Goal: Find specific page/section: Find specific page/section

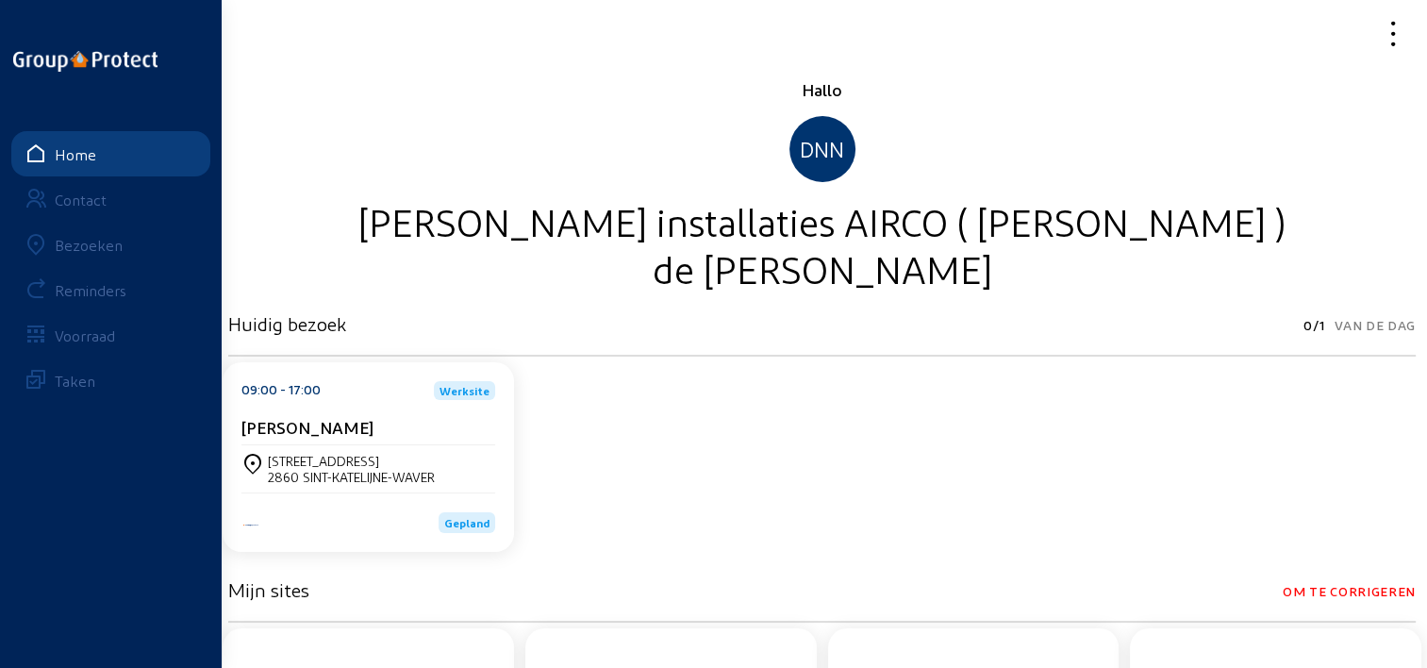
click at [112, 234] on link "Bezoeken" at bounding box center [110, 244] width 199 height 45
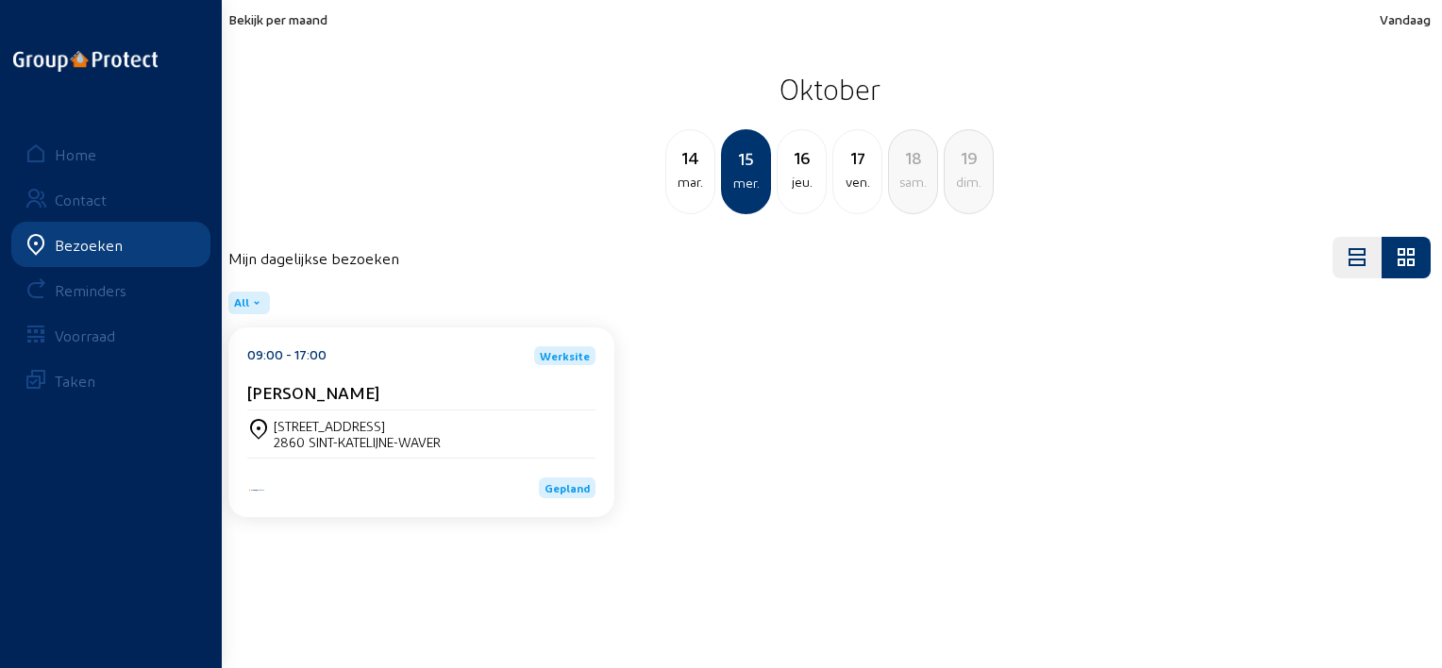
click at [298, 24] on span "Bekijk per maand" at bounding box center [277, 19] width 99 height 16
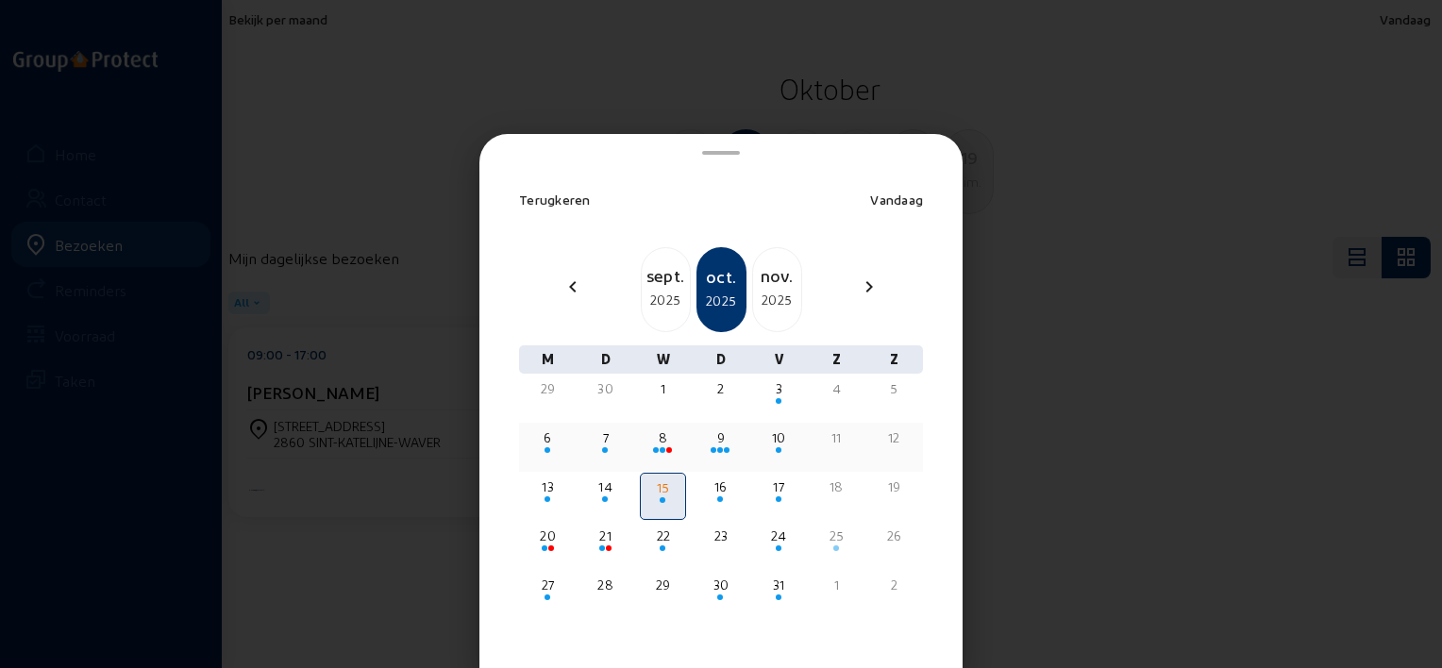
click at [554, 440] on div "6" at bounding box center [547, 437] width 42 height 19
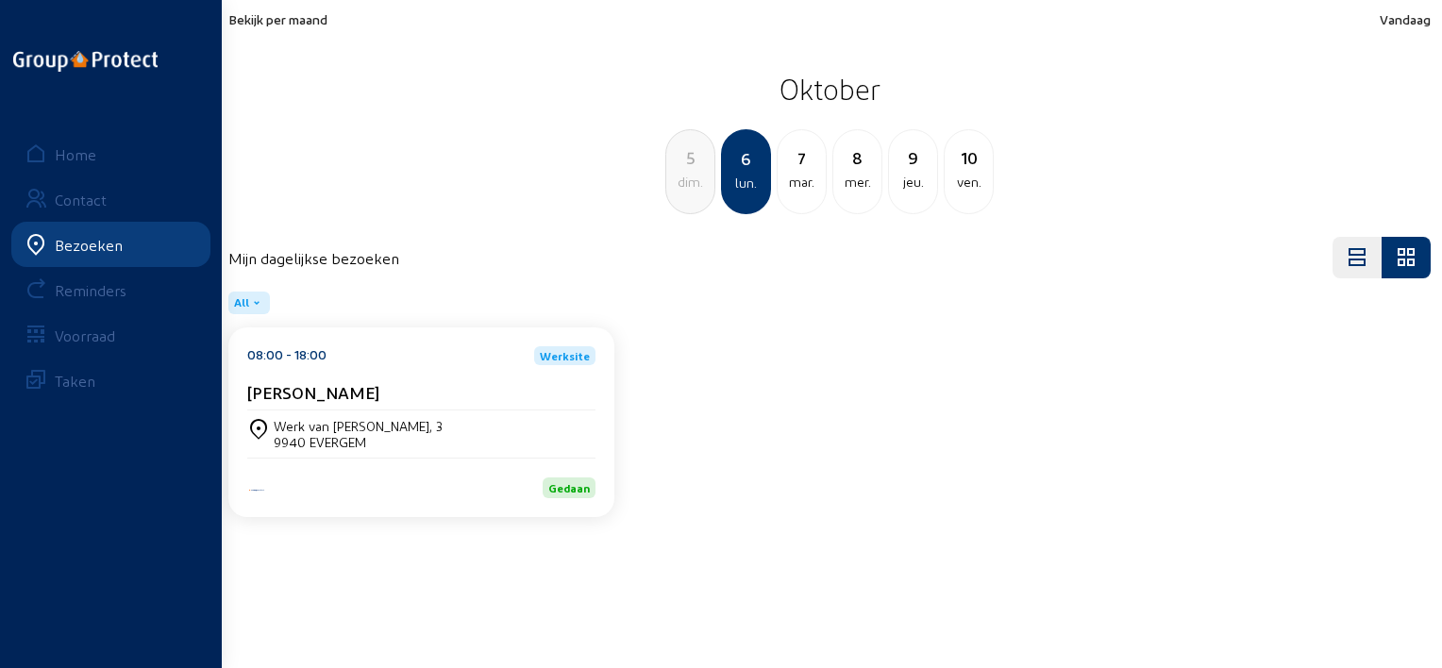
click at [812, 202] on div "[DATE]" at bounding box center [801, 171] width 50 height 85
click at [528, 382] on div "[PERSON_NAME]" at bounding box center [421, 392] width 348 height 20
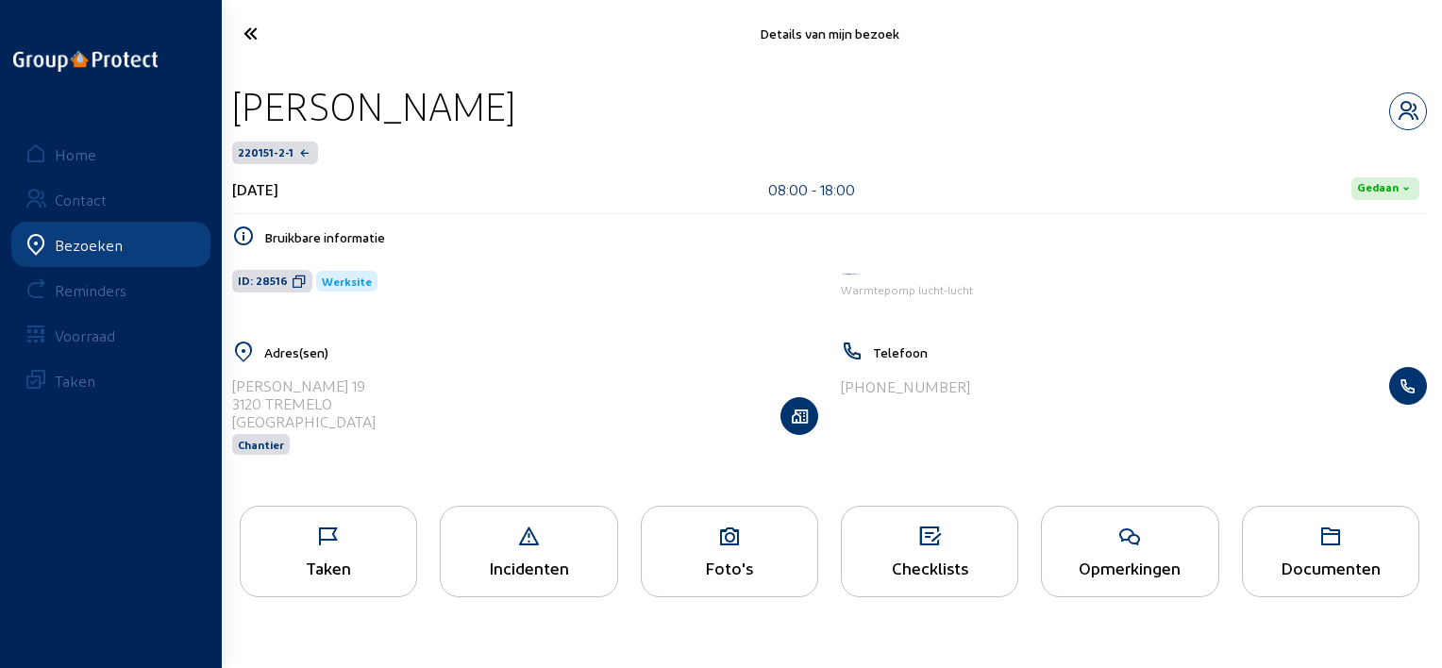
click at [685, 542] on icon at bounding box center [729, 536] width 175 height 23
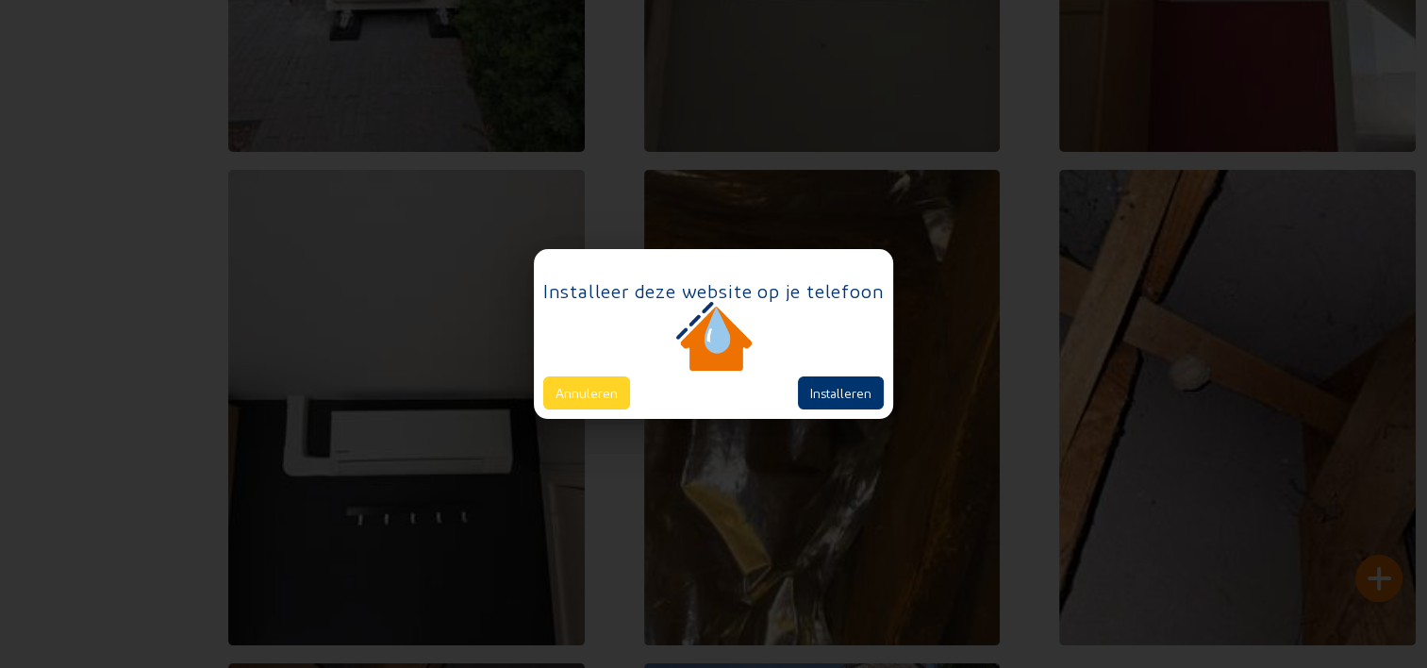
click at [571, 406] on button "Annuleren" at bounding box center [586, 392] width 87 height 33
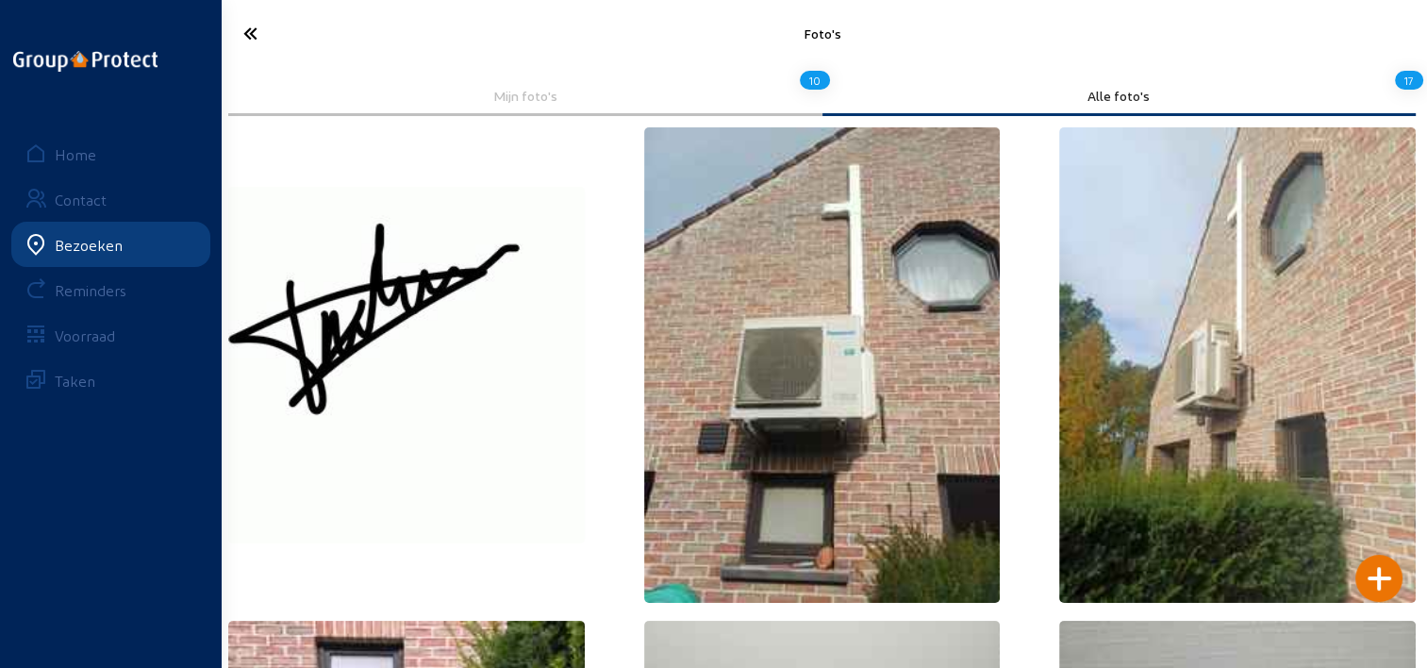
click at [253, 45] on icon at bounding box center [318, 33] width 168 height 33
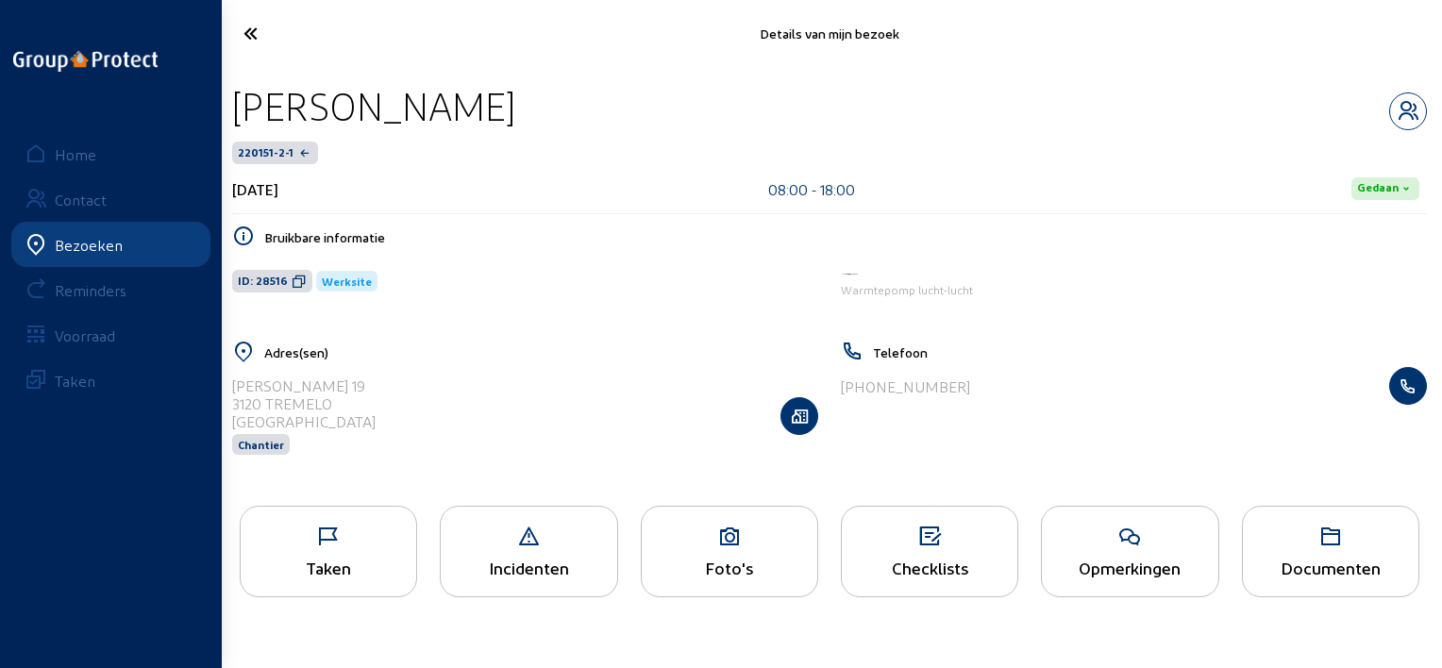
click at [343, 539] on icon at bounding box center [328, 536] width 175 height 23
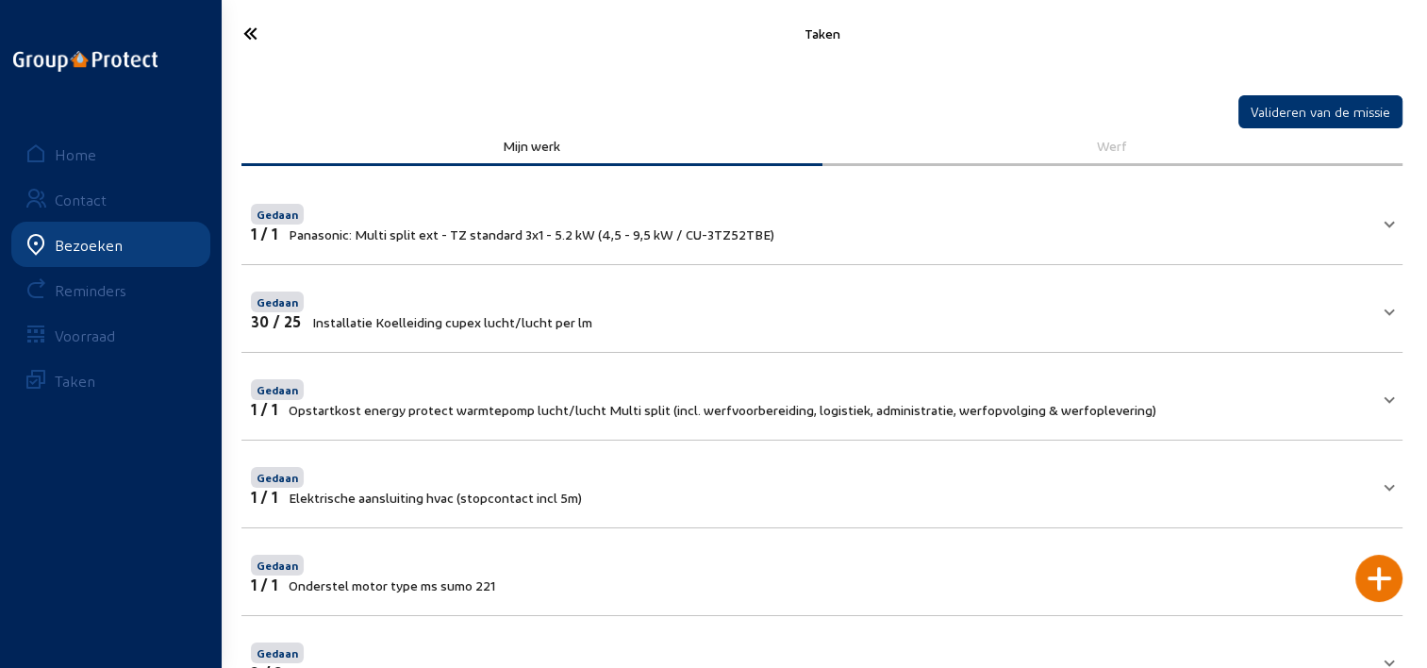
click at [245, 37] on icon at bounding box center [318, 33] width 168 height 33
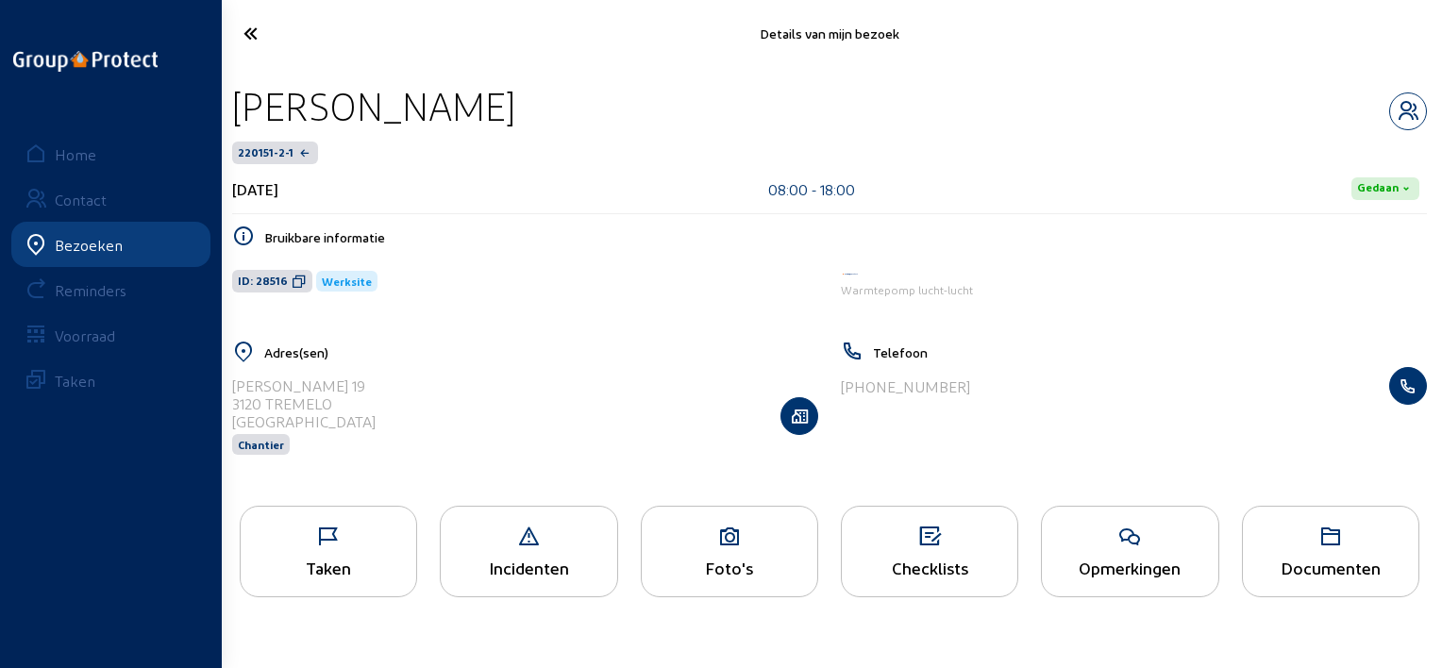
click at [245, 37] on icon at bounding box center [319, 33] width 170 height 33
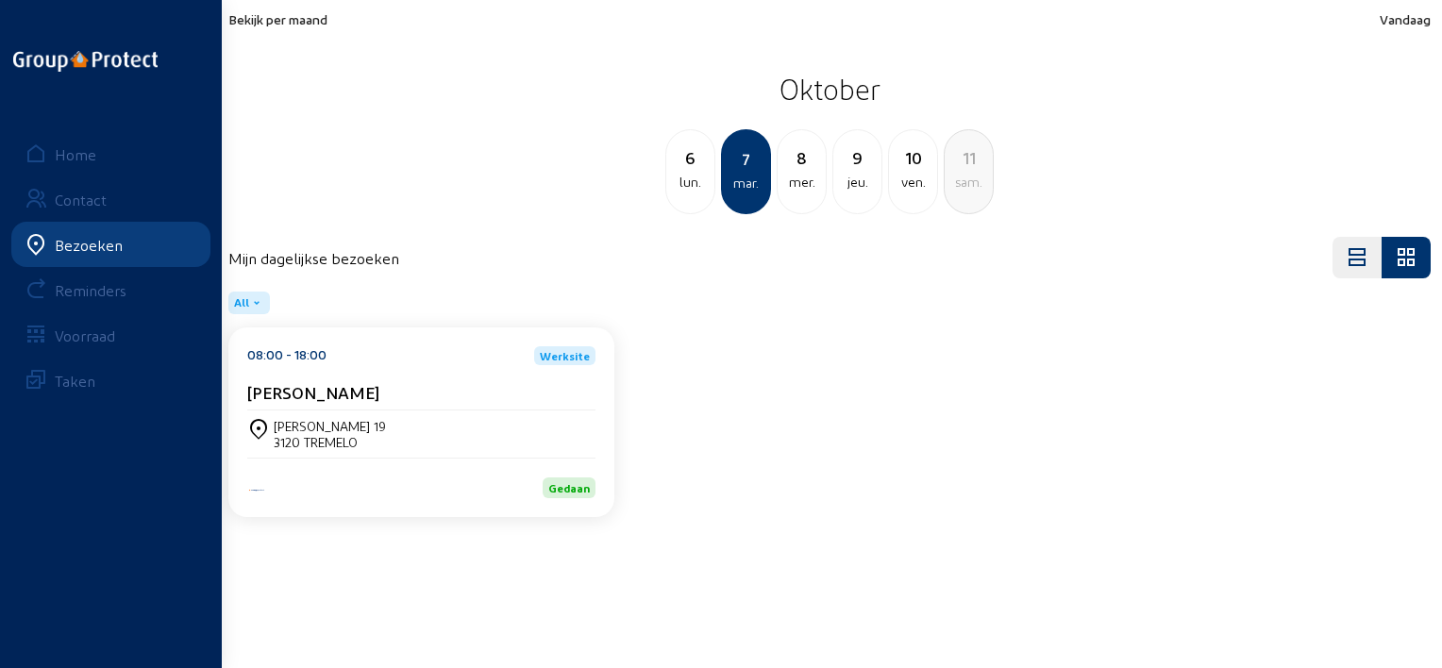
click at [709, 178] on div "lun." at bounding box center [690, 182] width 48 height 23
click at [416, 387] on div "[PERSON_NAME]" at bounding box center [421, 392] width 348 height 20
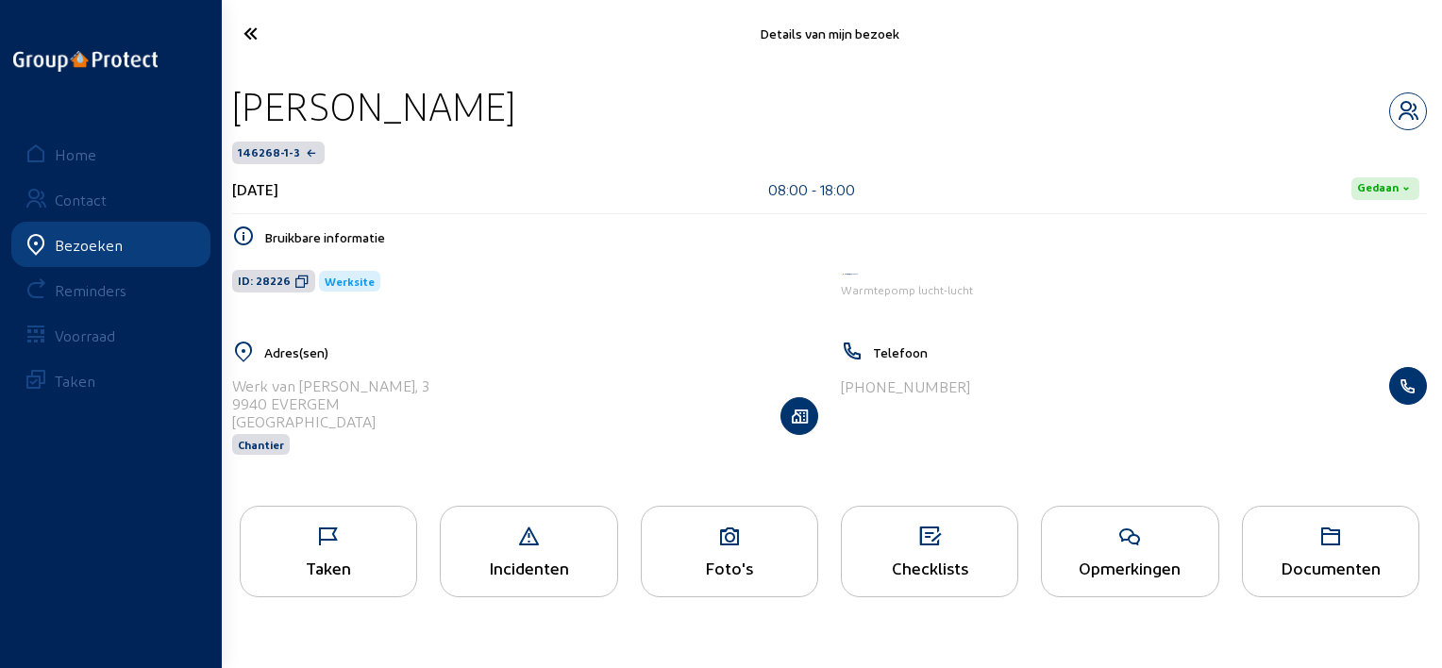
click at [333, 574] on div "Taken" at bounding box center [328, 568] width 175 height 20
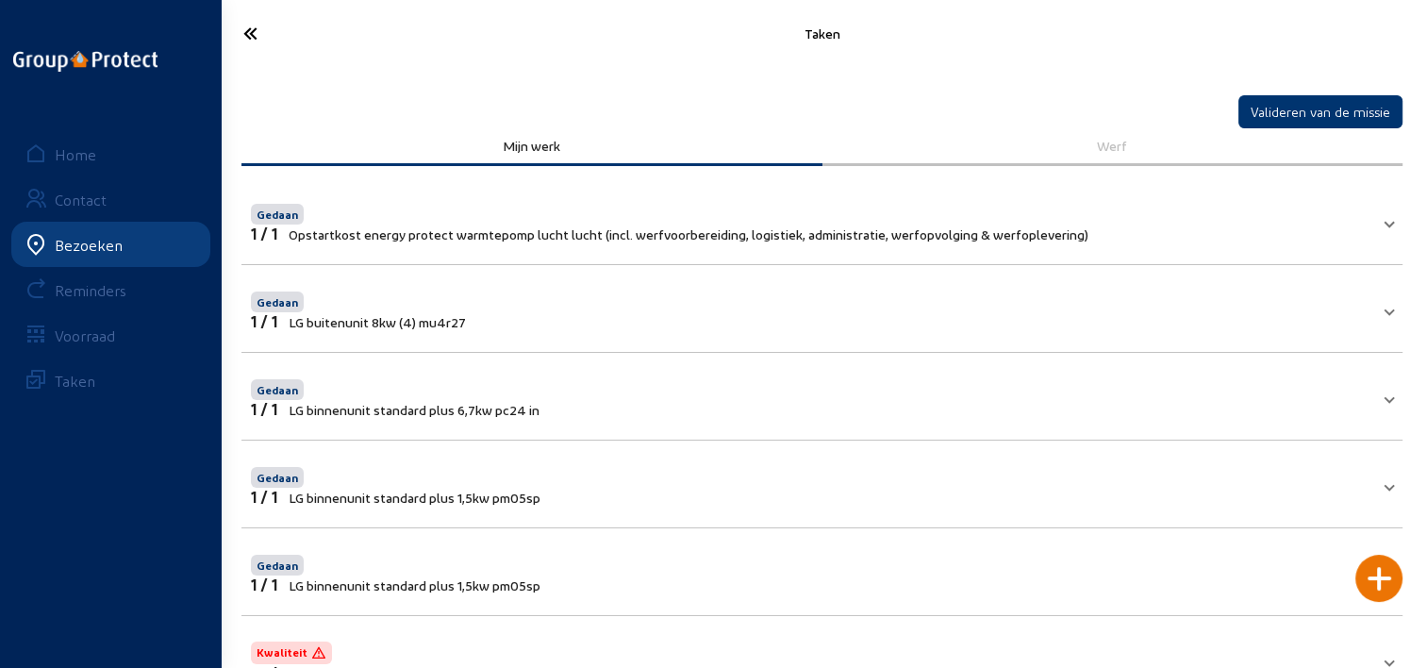
click at [283, 27] on icon at bounding box center [318, 33] width 168 height 33
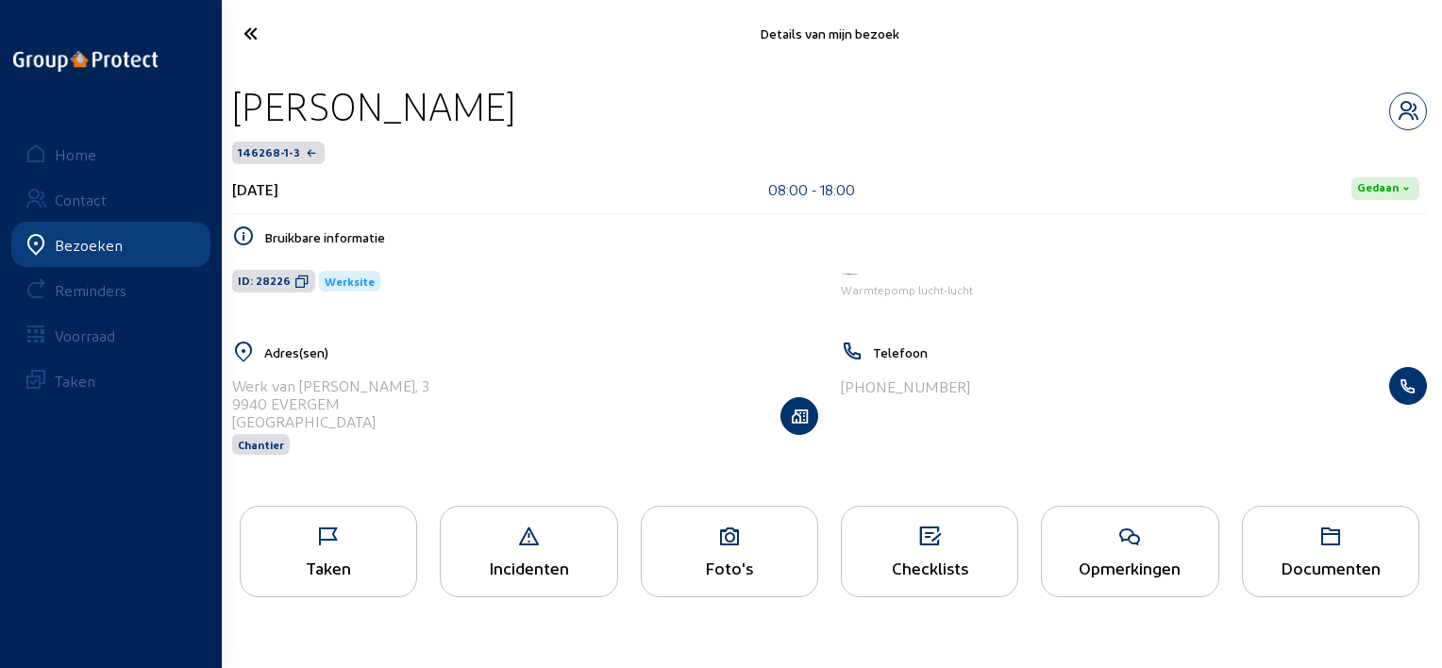
click at [712, 530] on icon at bounding box center [729, 536] width 175 height 23
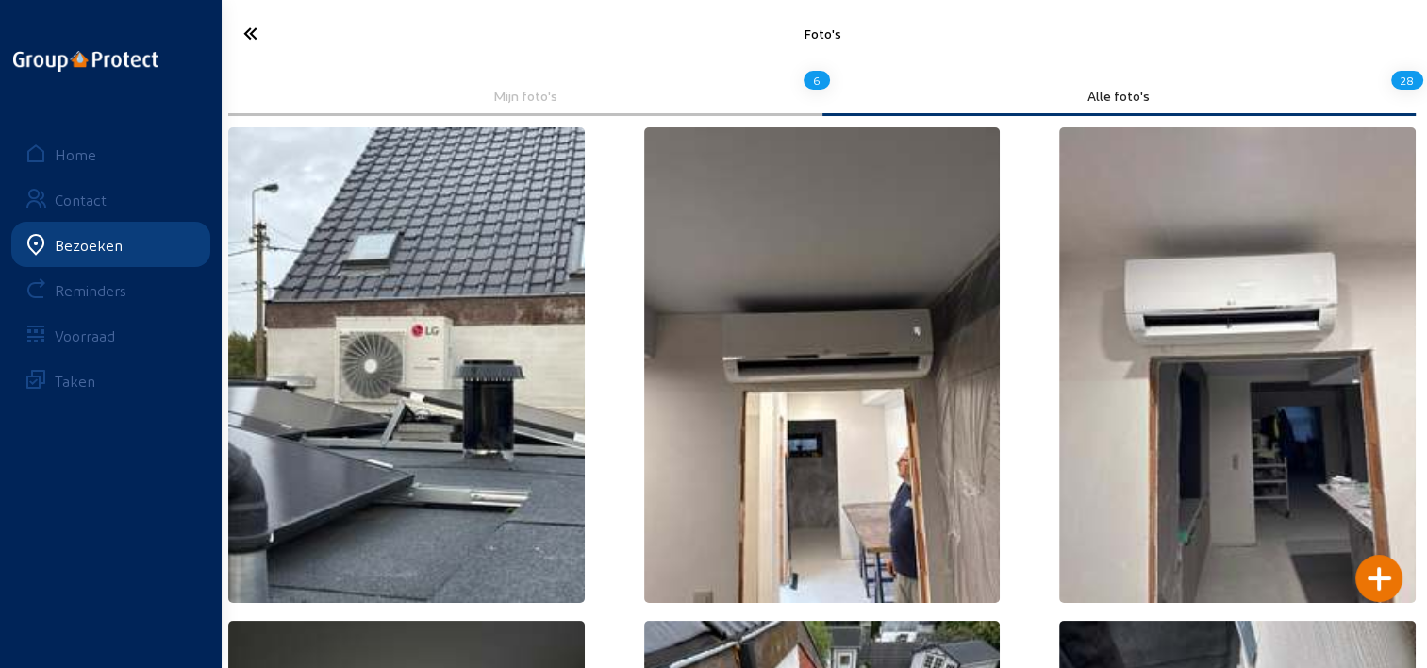
click at [247, 29] on icon at bounding box center [318, 33] width 168 height 33
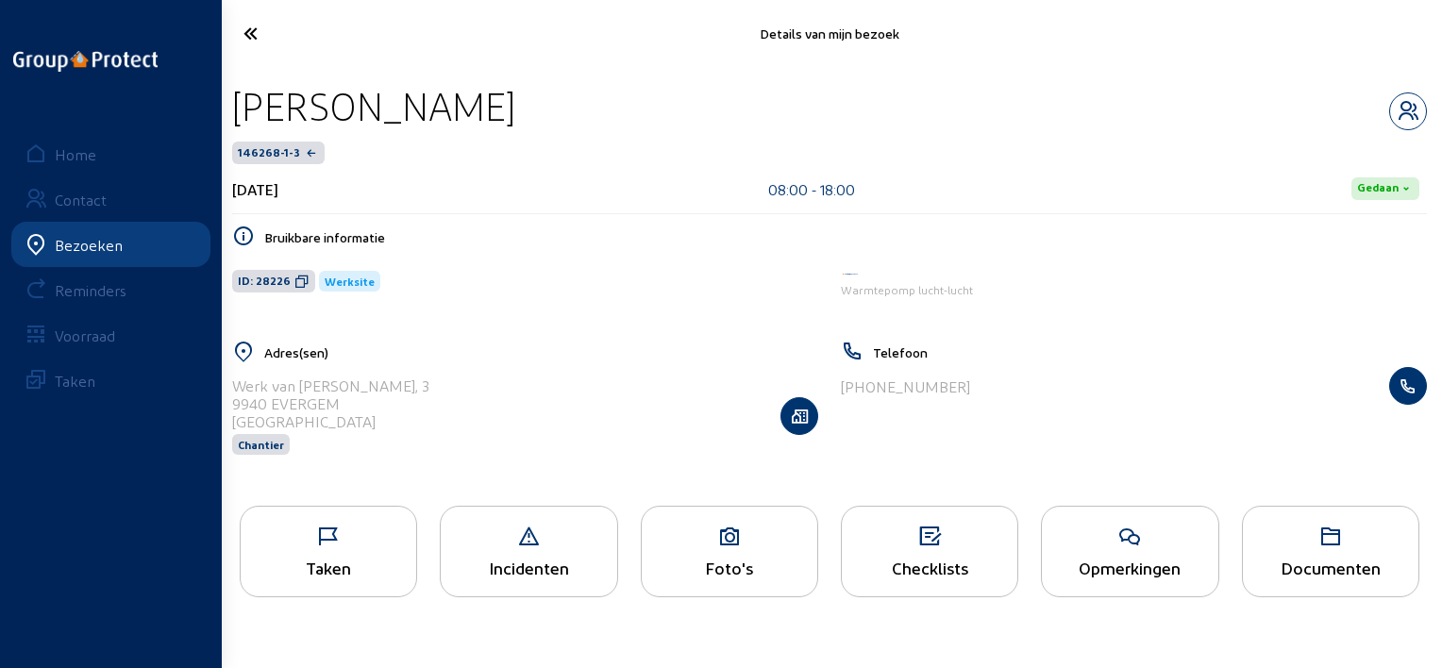
click at [249, 34] on icon at bounding box center [319, 33] width 170 height 33
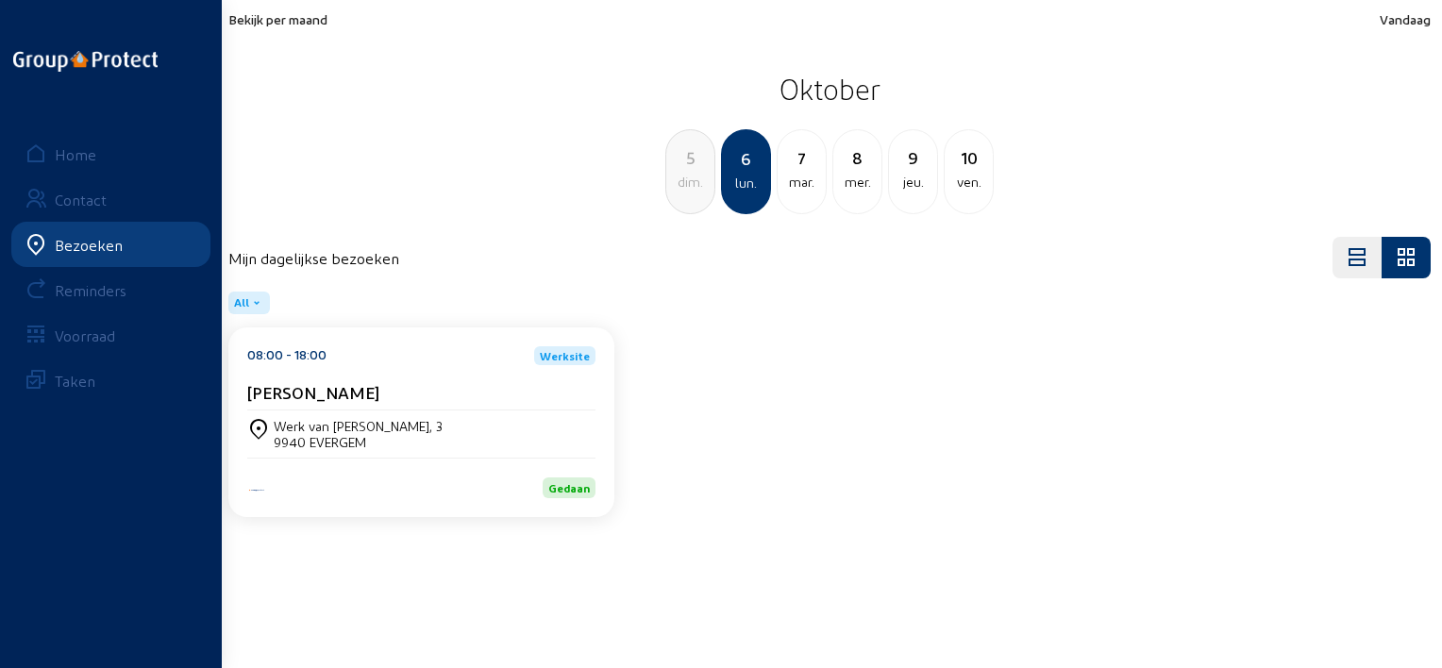
click at [272, 8] on div "Bekijk per maand Vandaag [DATE] dim. 6 lun. [DATE] 8 mer. 9 jeu. 10 ven." at bounding box center [829, 112] width 1225 height 225
click at [275, 19] on span "Bekijk per maand" at bounding box center [277, 19] width 99 height 16
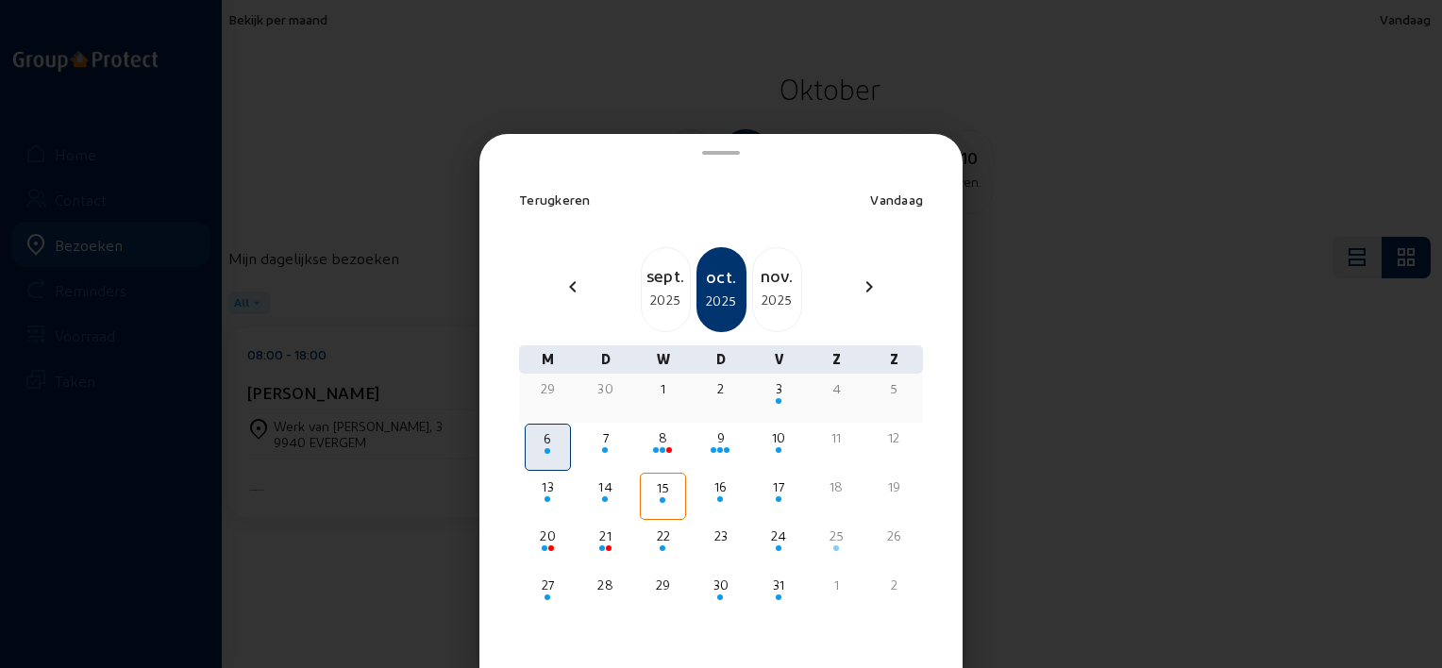
click at [714, 387] on div "2" at bounding box center [720, 388] width 42 height 19
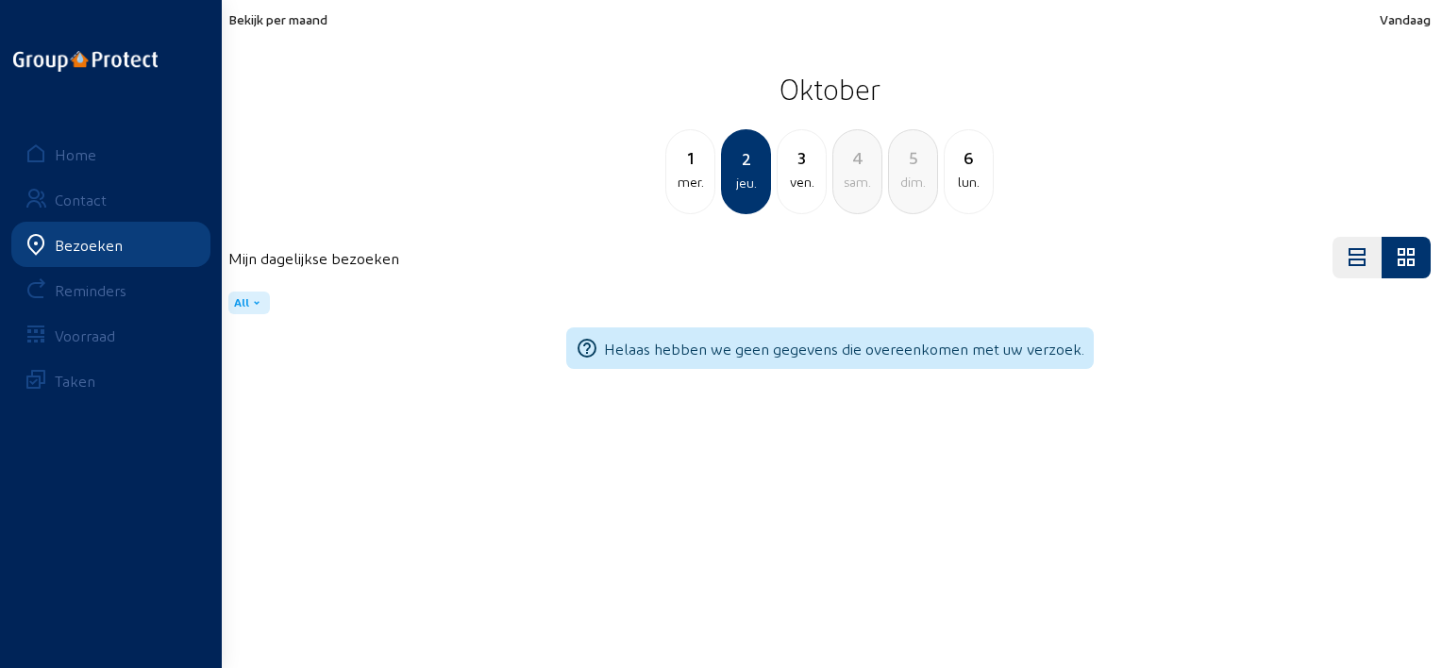
click at [157, 158] on link "Home" at bounding box center [110, 153] width 199 height 45
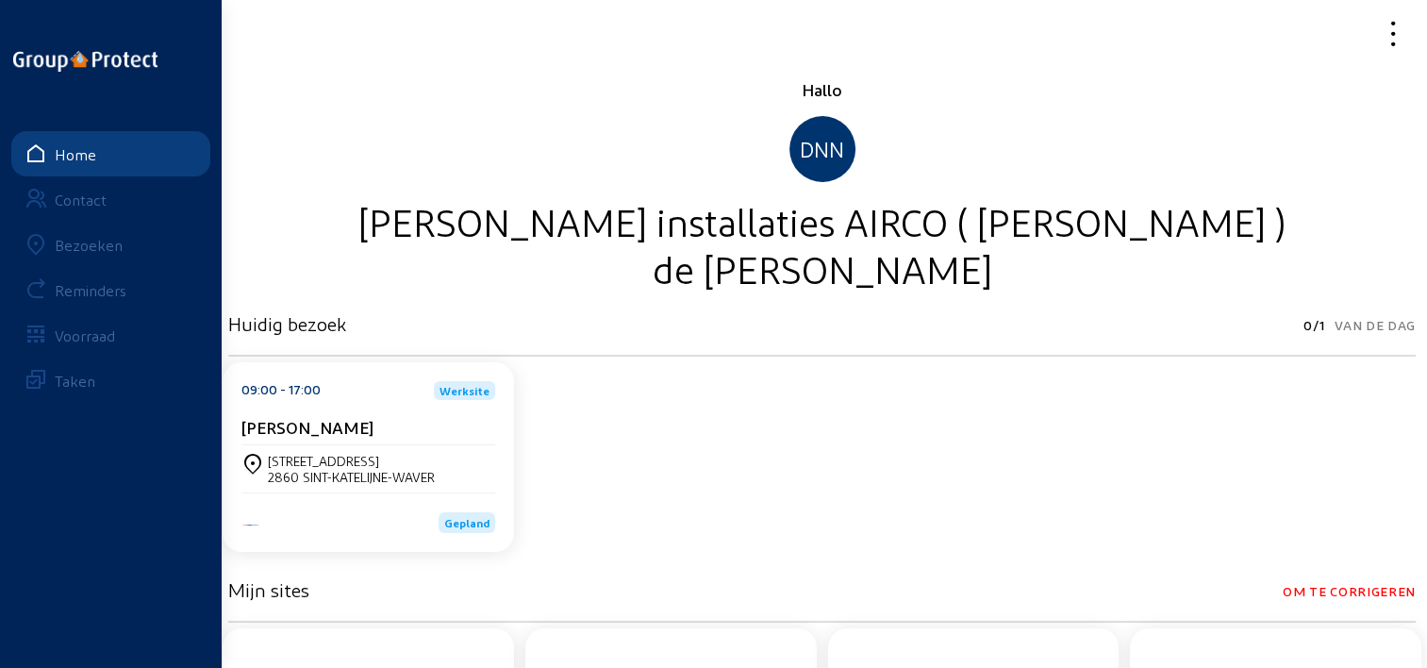
click at [108, 242] on div "Bezoeken" at bounding box center [89, 245] width 68 height 18
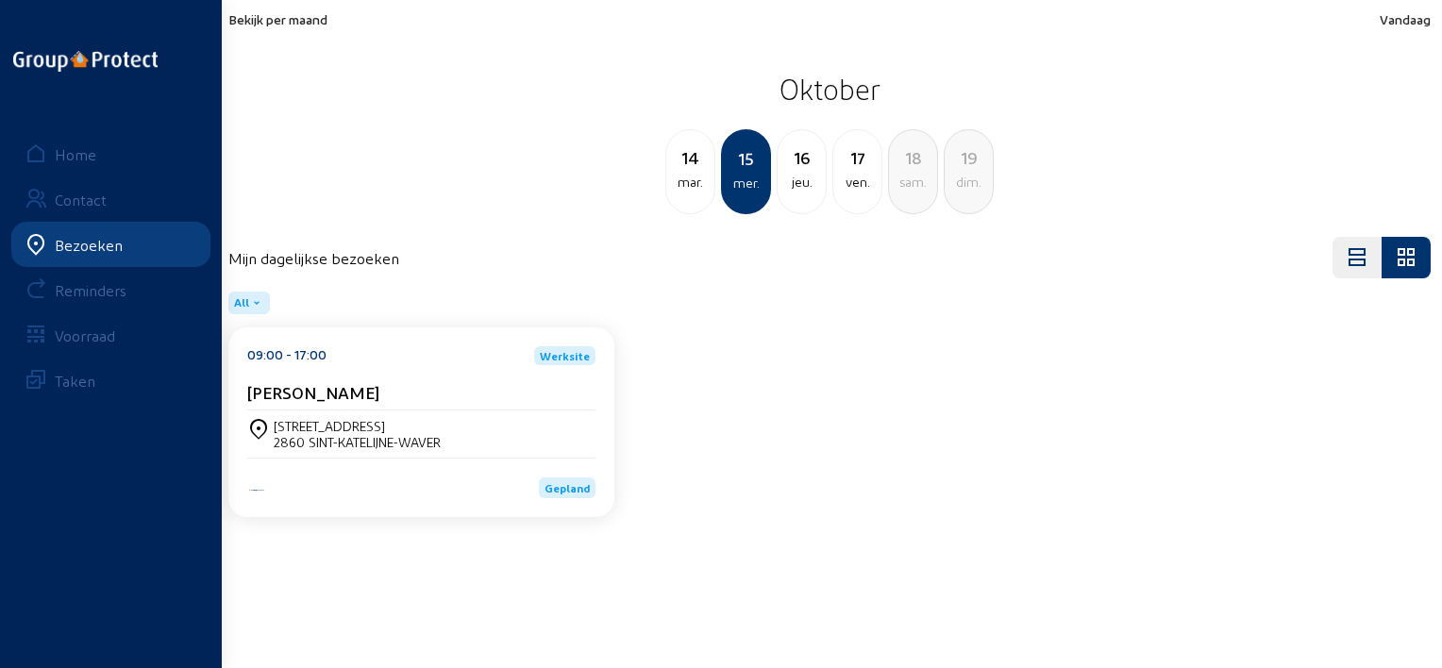
click at [310, 19] on span "Bekijk per maand" at bounding box center [277, 19] width 99 height 16
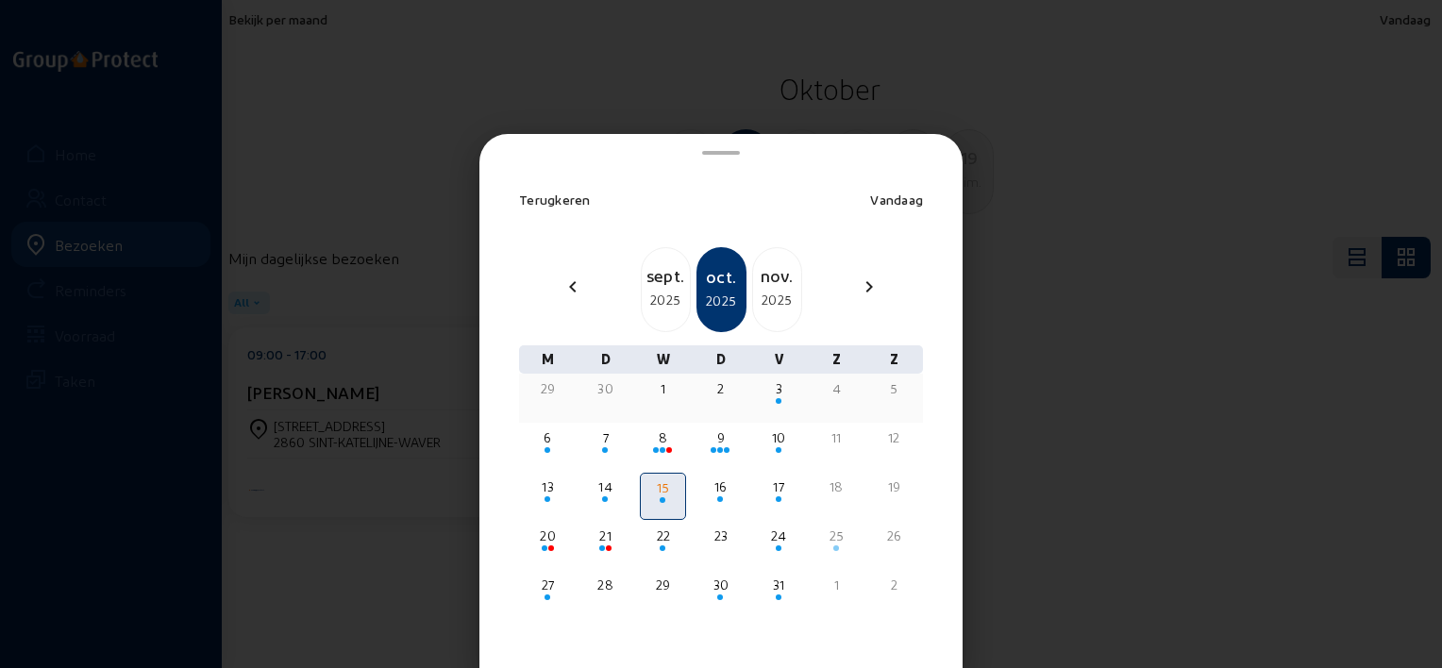
click at [705, 387] on div "2" at bounding box center [720, 388] width 42 height 19
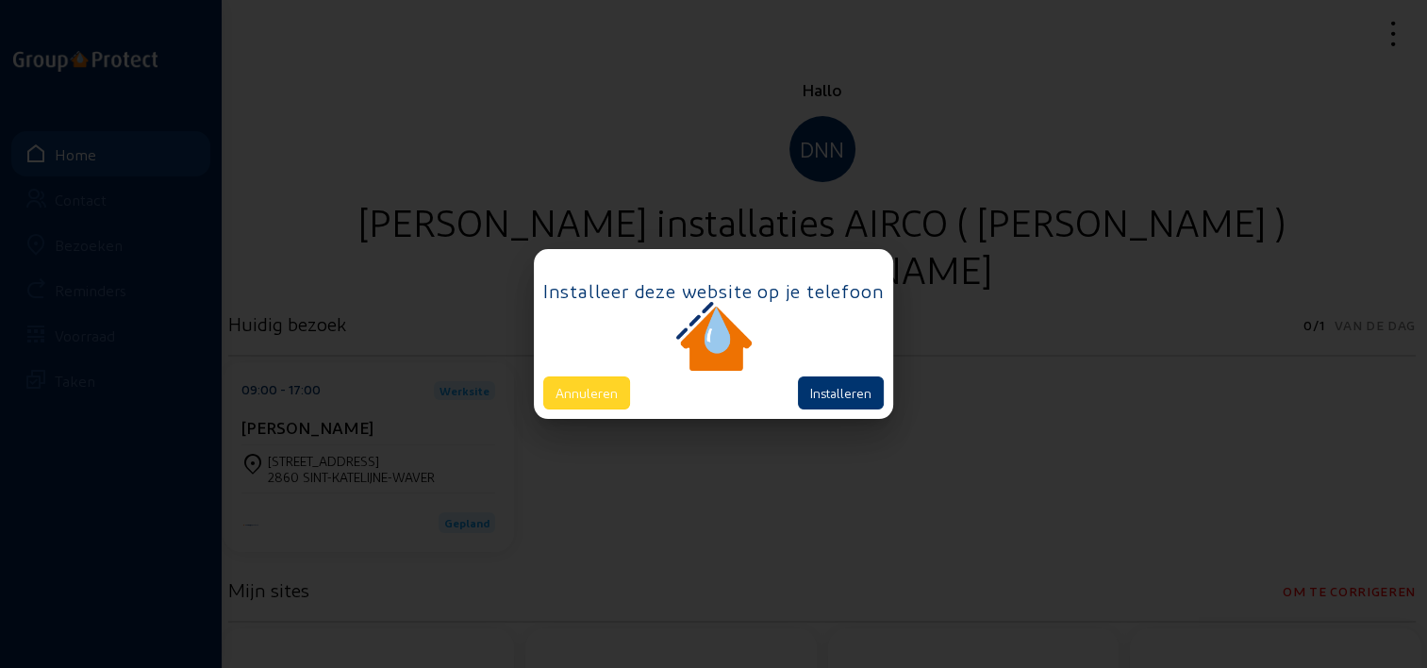
click at [602, 398] on button "Annuleren" at bounding box center [586, 392] width 87 height 33
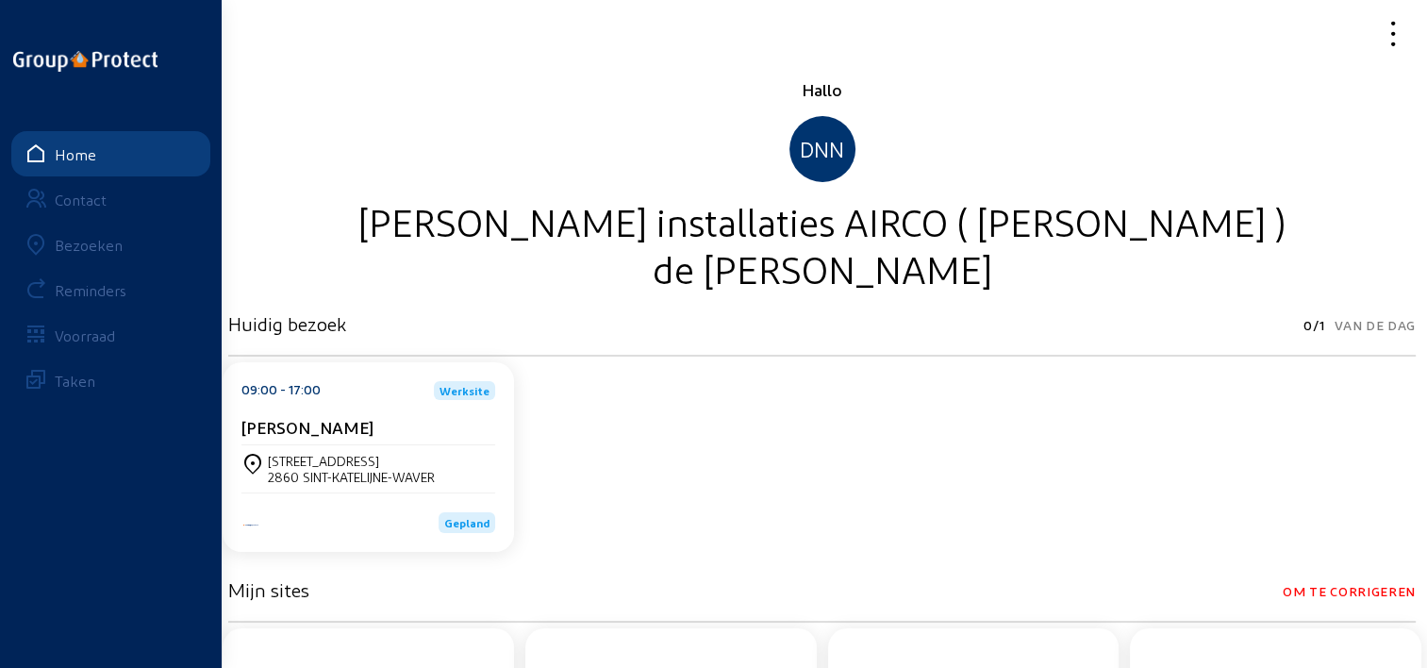
click at [1400, 33] on icon at bounding box center [1327, 33] width 168 height 33
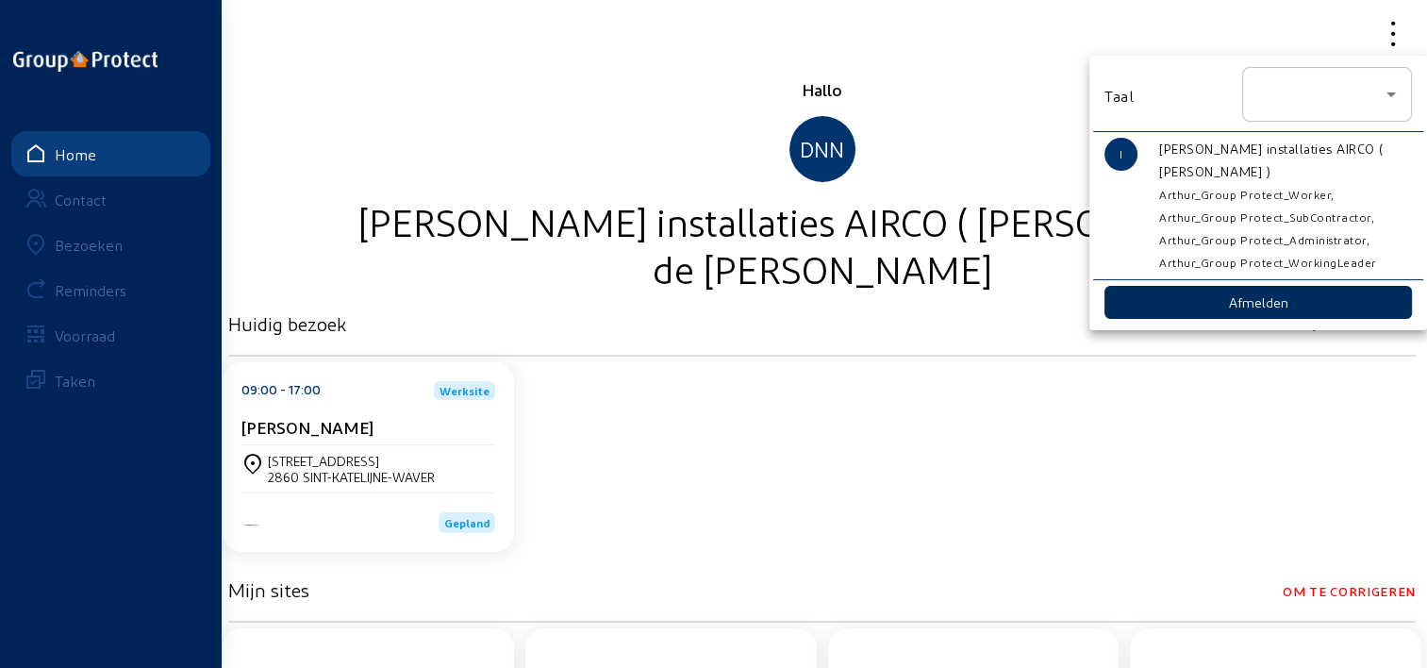
click at [1239, 303] on button "Afmelden" at bounding box center [1259, 302] width 308 height 33
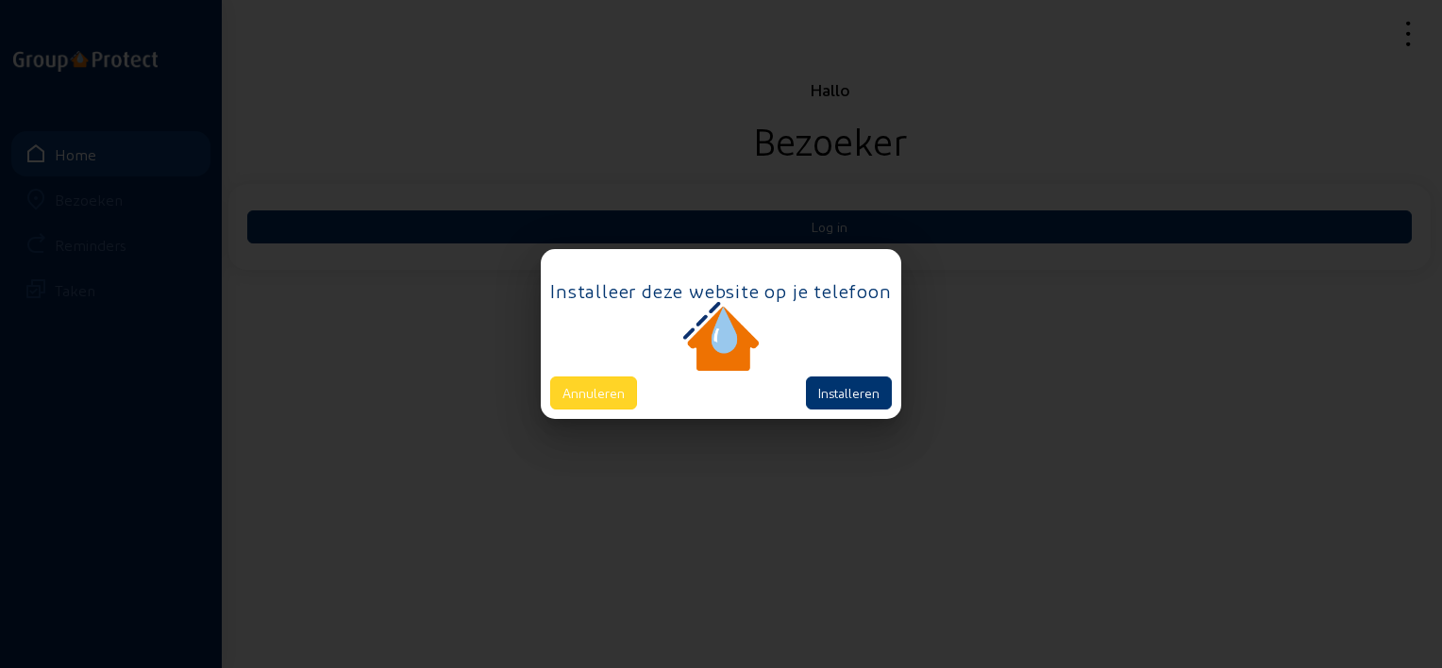
click at [619, 404] on button "Annuleren" at bounding box center [593, 392] width 87 height 33
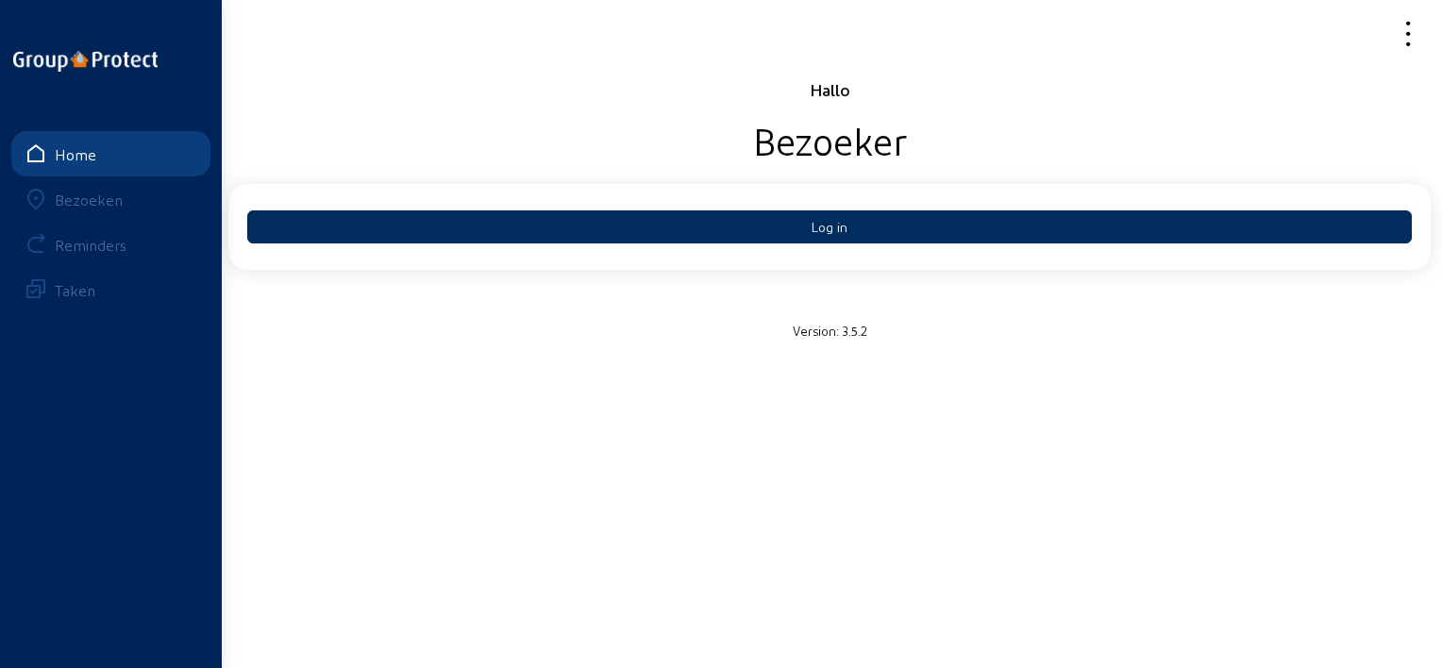
click at [901, 230] on button "Log in" at bounding box center [829, 226] width 1164 height 33
